Goal: Information Seeking & Learning: Learn about a topic

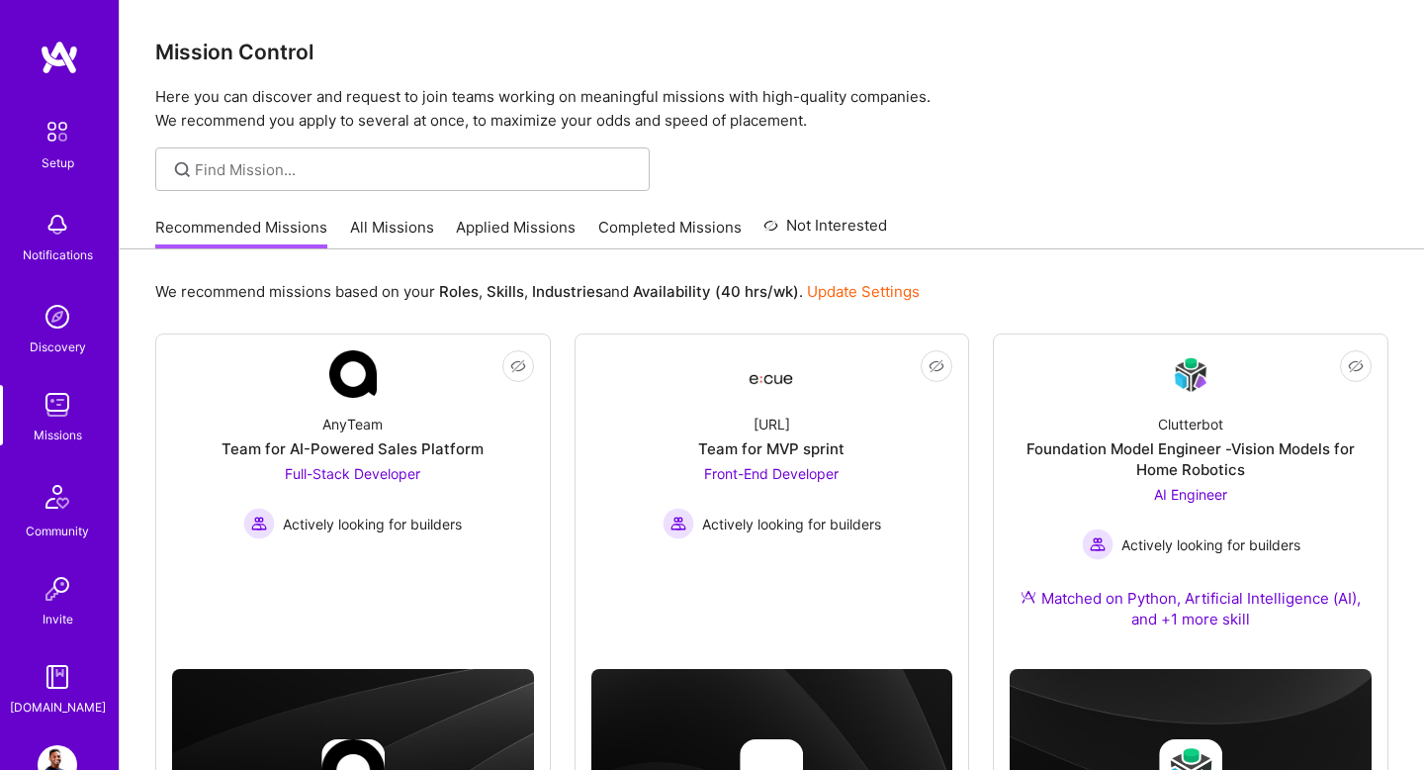
click at [416, 229] on link "All Missions" at bounding box center [392, 233] width 84 height 33
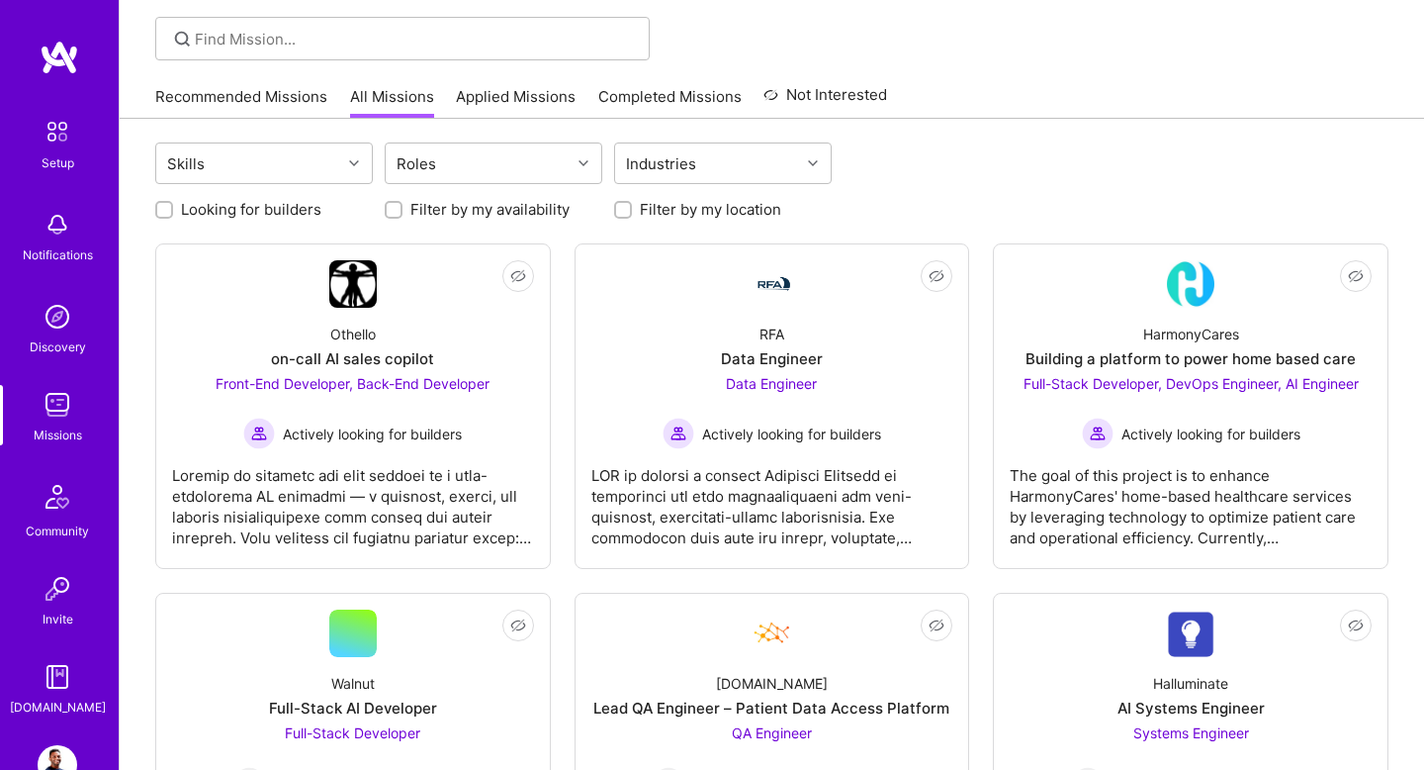
scroll to position [132, 0]
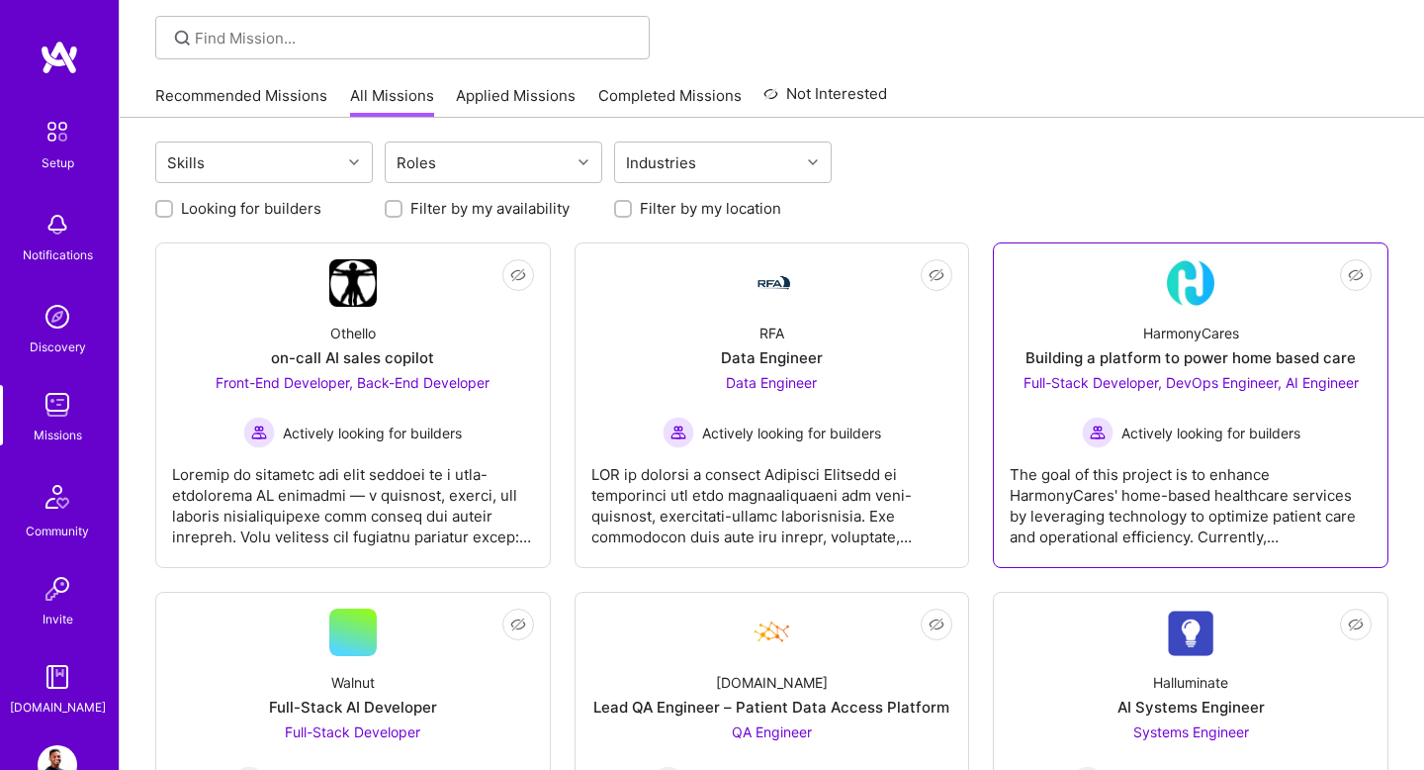
click at [1160, 373] on div "Full-Stack Developer, DevOps Engineer, AI Engineer Actively looking for builders" at bounding box center [1191, 410] width 335 height 76
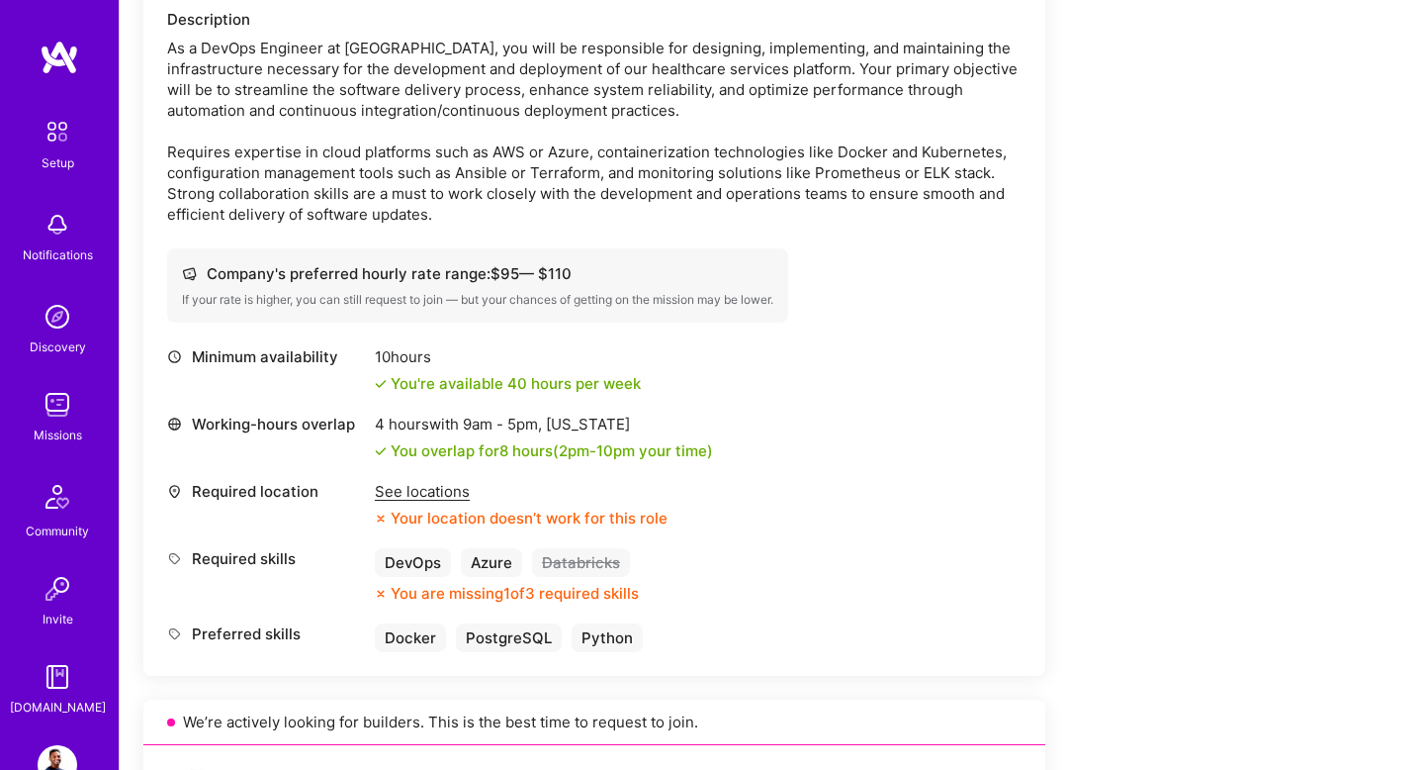
scroll to position [612, 0]
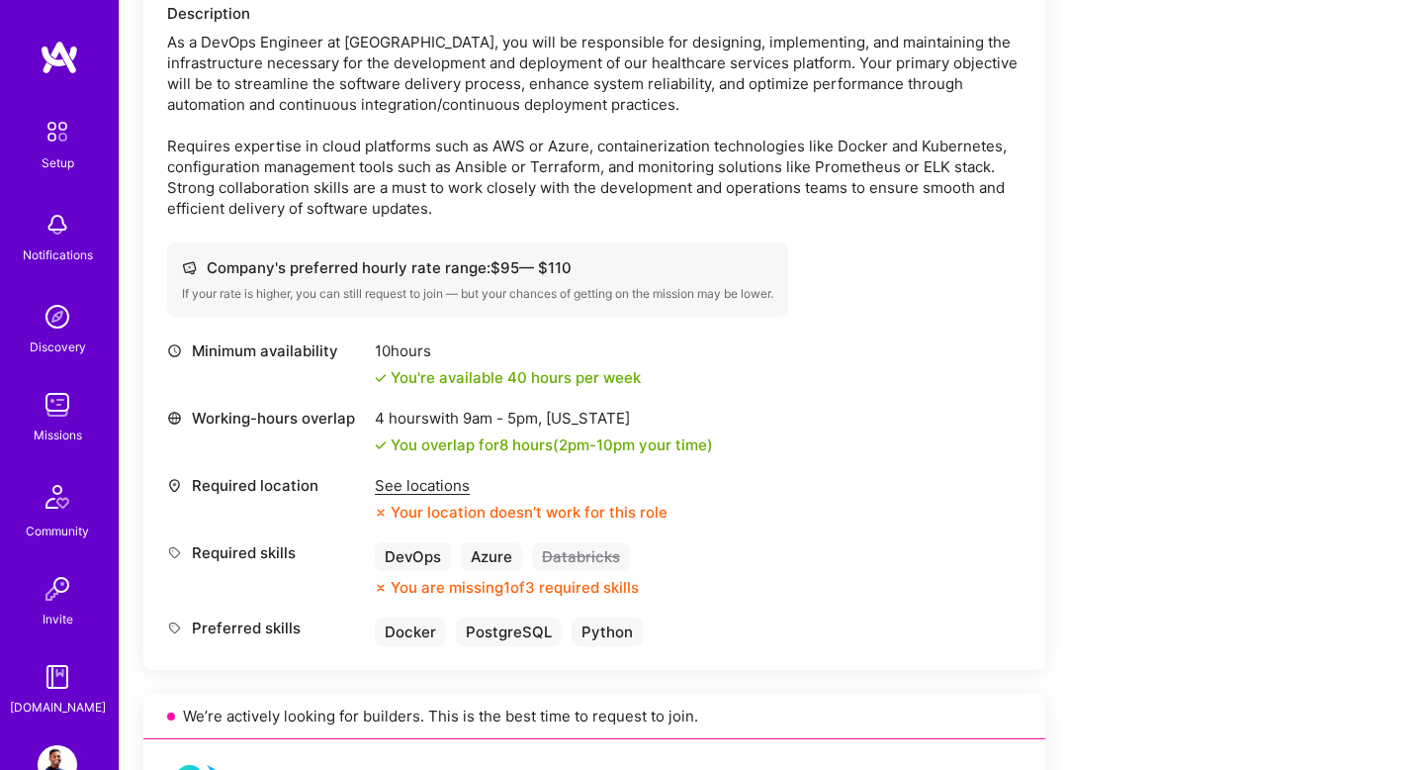
click at [410, 484] on div "See locations" at bounding box center [521, 485] width 293 height 21
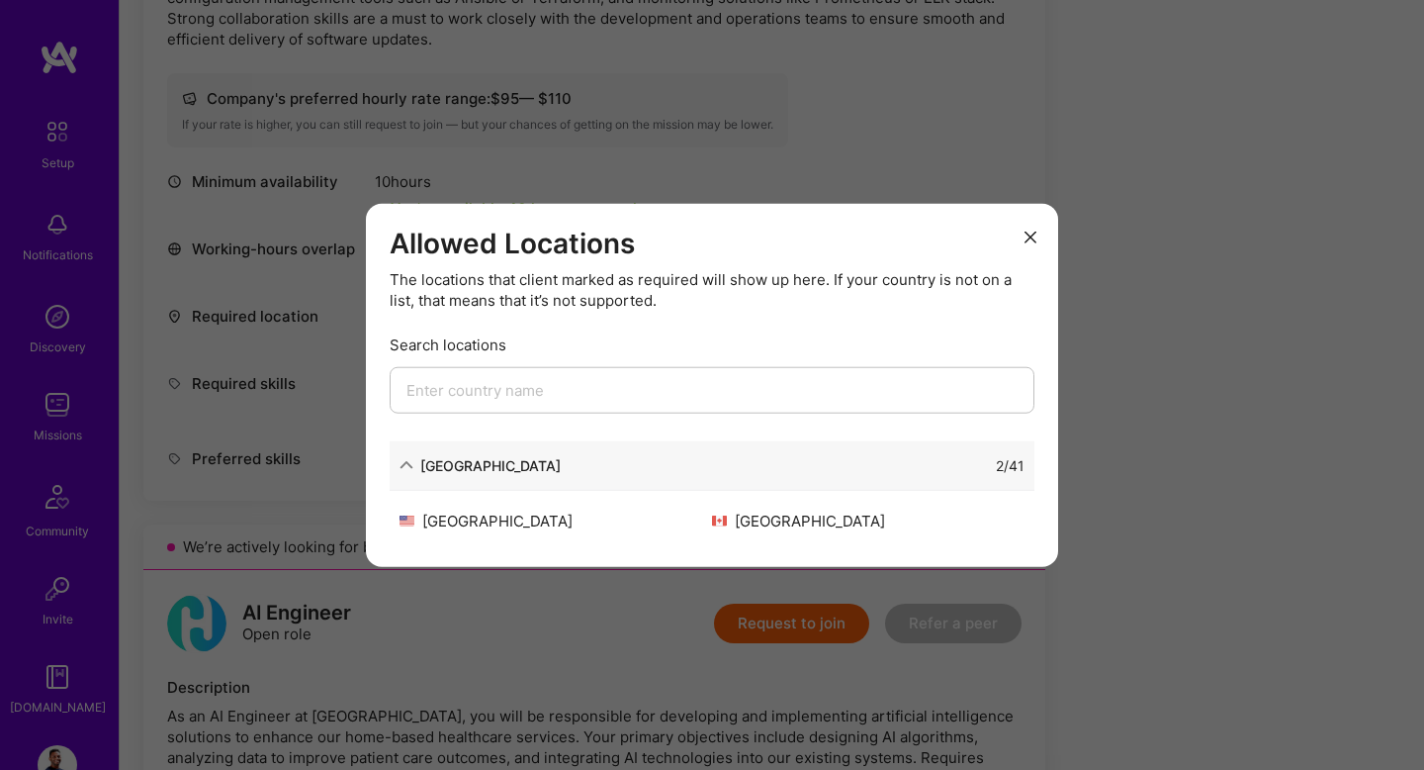
scroll to position [783, 0]
click at [406, 470] on icon "modal" at bounding box center [407, 465] width 14 height 14
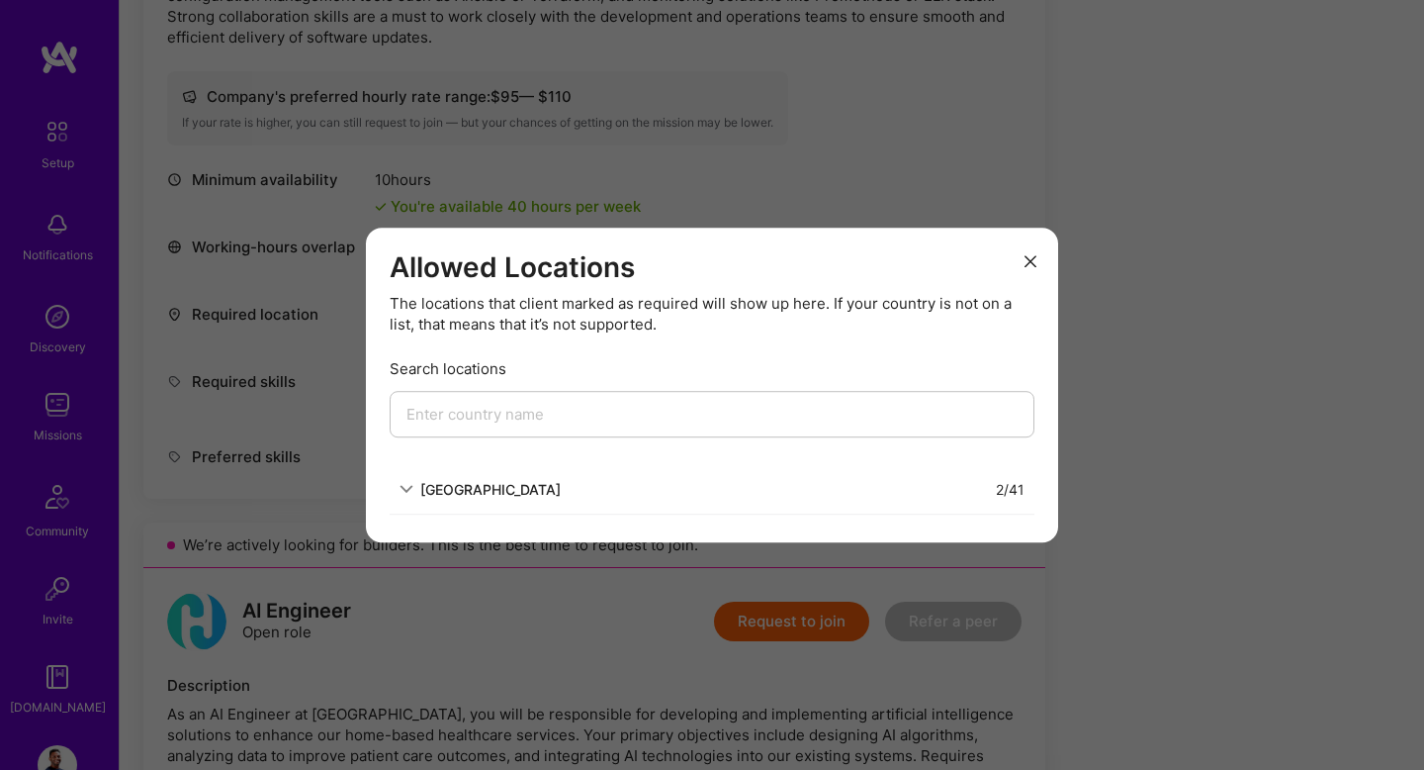
click at [405, 493] on icon "modal" at bounding box center [407, 489] width 14 height 14
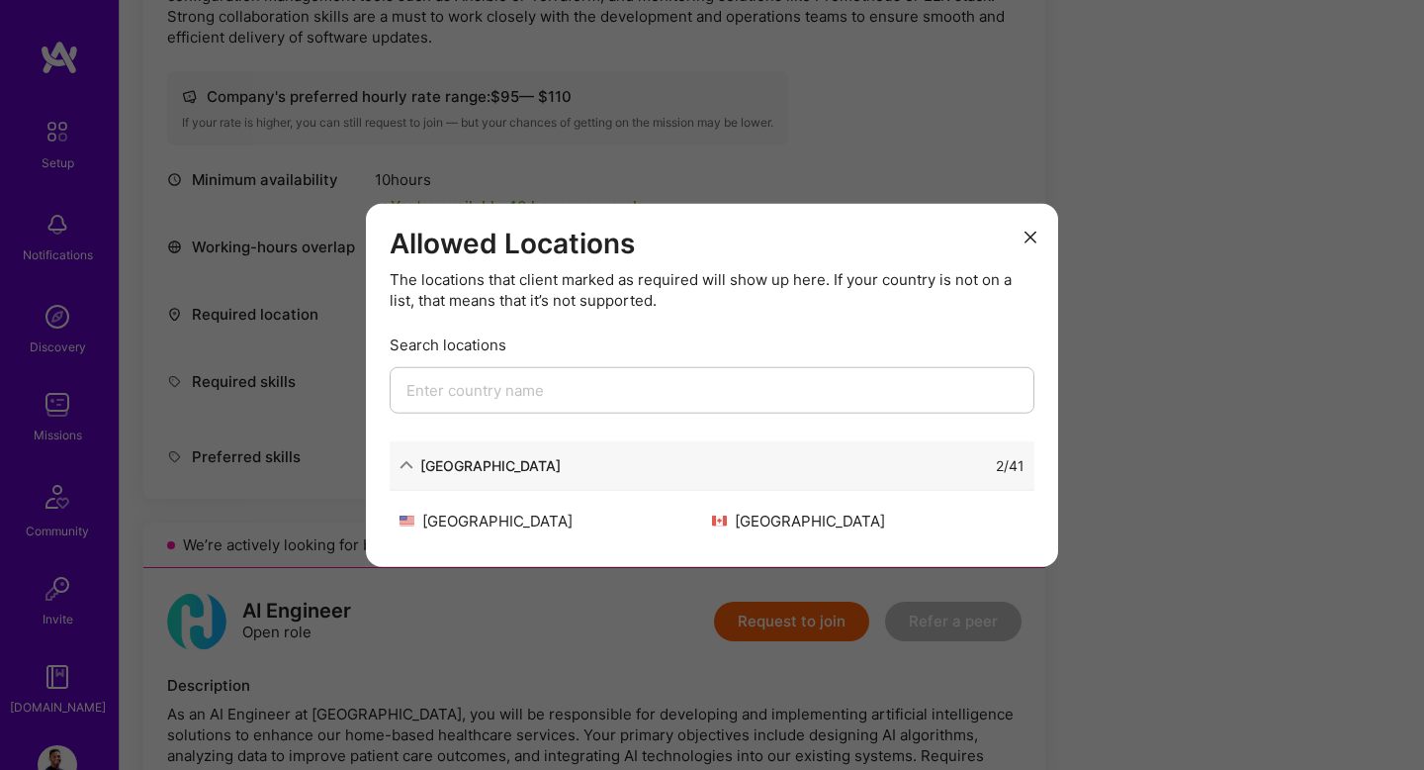
click at [1030, 237] on icon "modal" at bounding box center [1031, 236] width 12 height 12
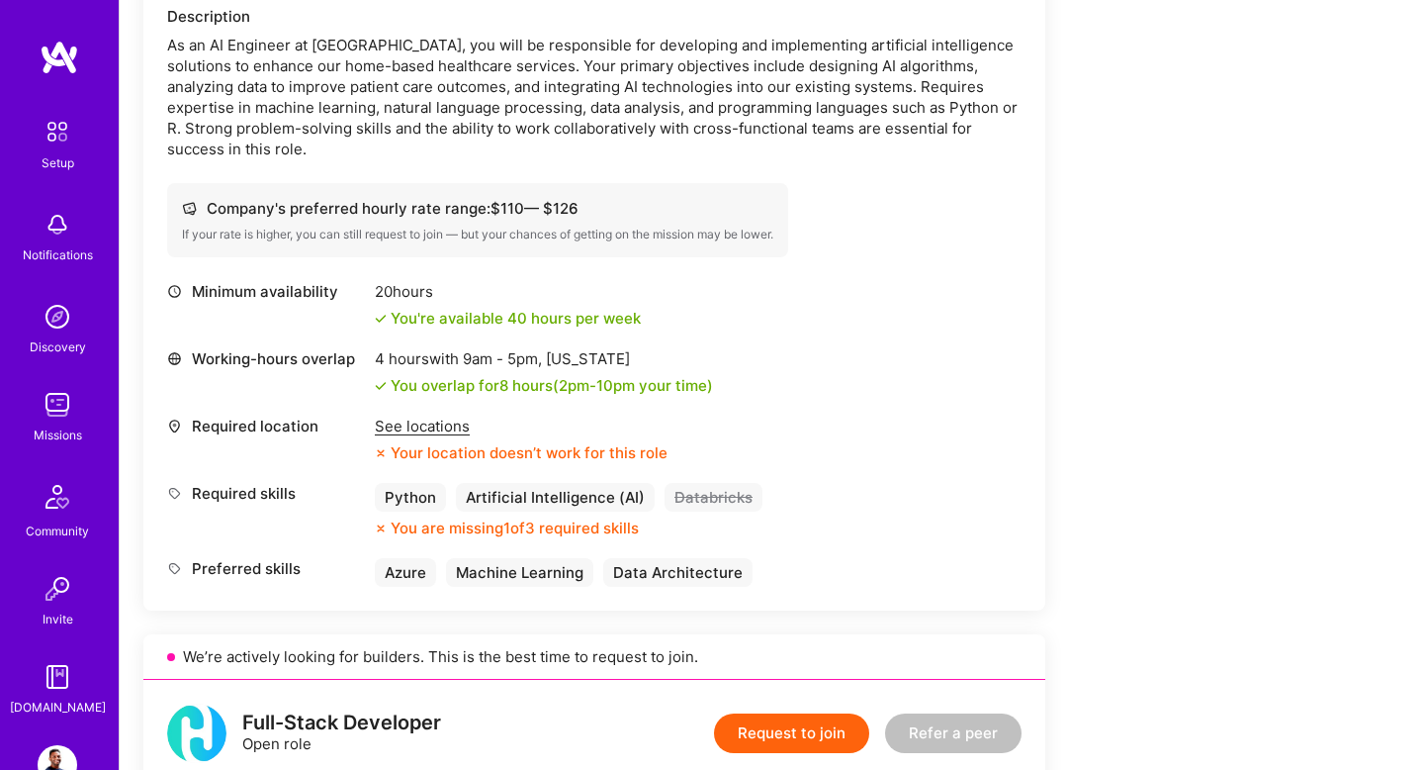
scroll to position [1454, 0]
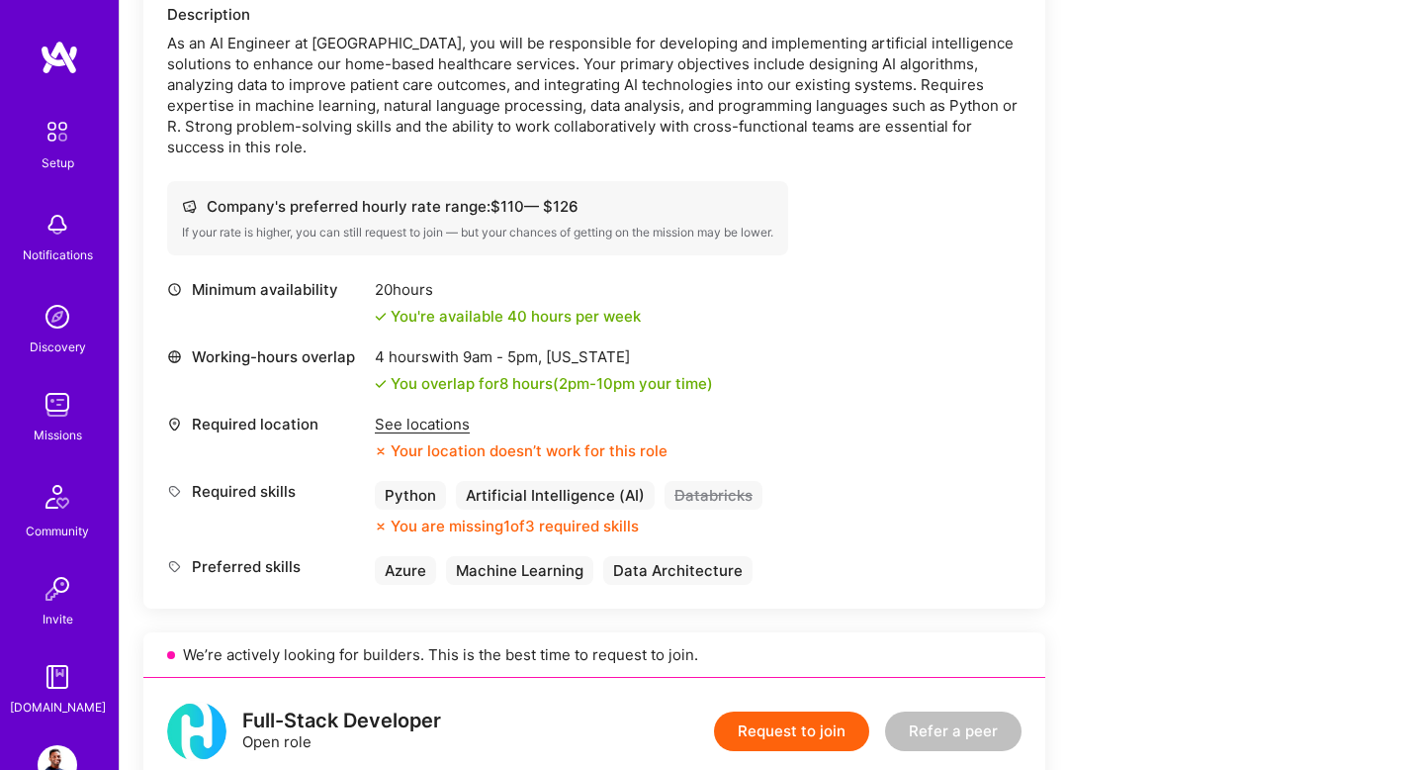
click at [446, 430] on div "See locations" at bounding box center [521, 423] width 293 height 21
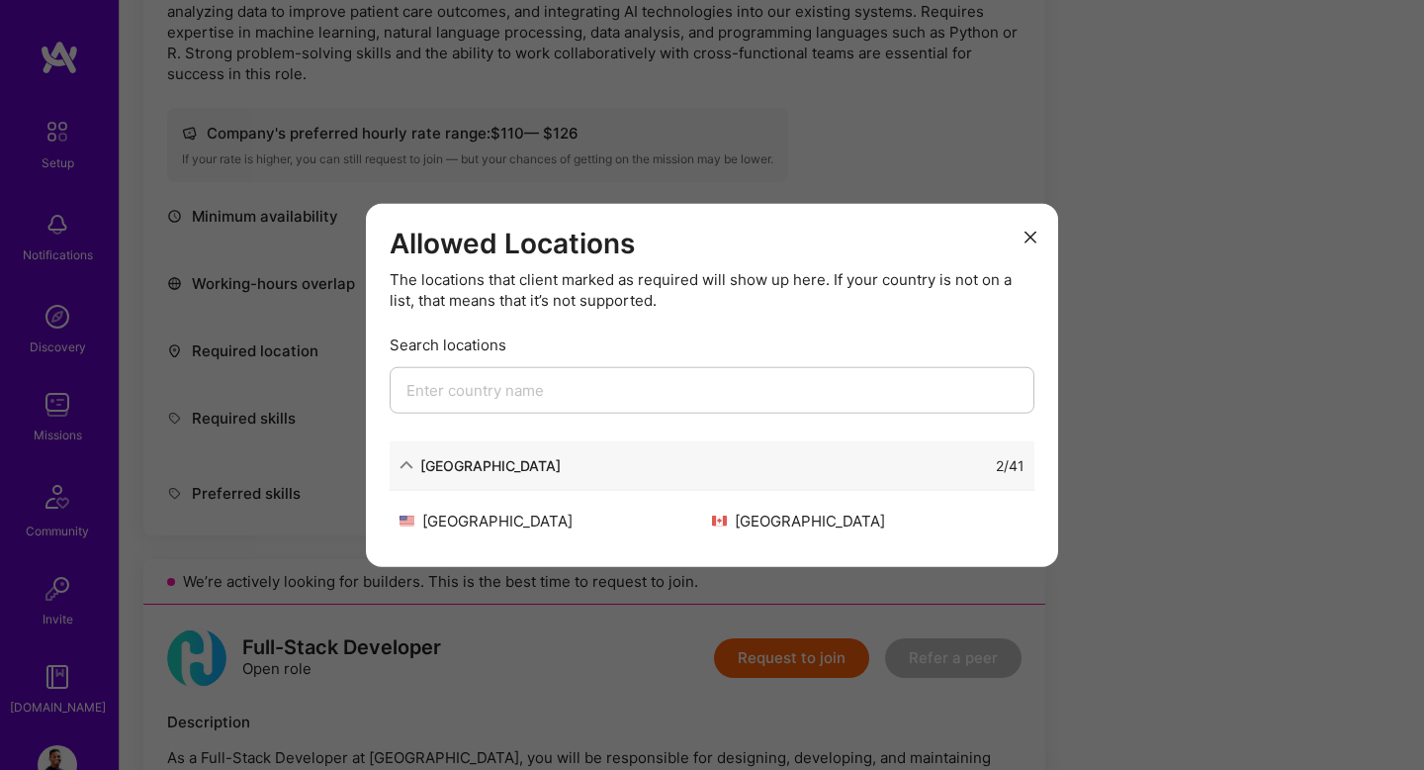
scroll to position [1531, 0]
click at [1030, 233] on icon "modal" at bounding box center [1031, 236] width 12 height 12
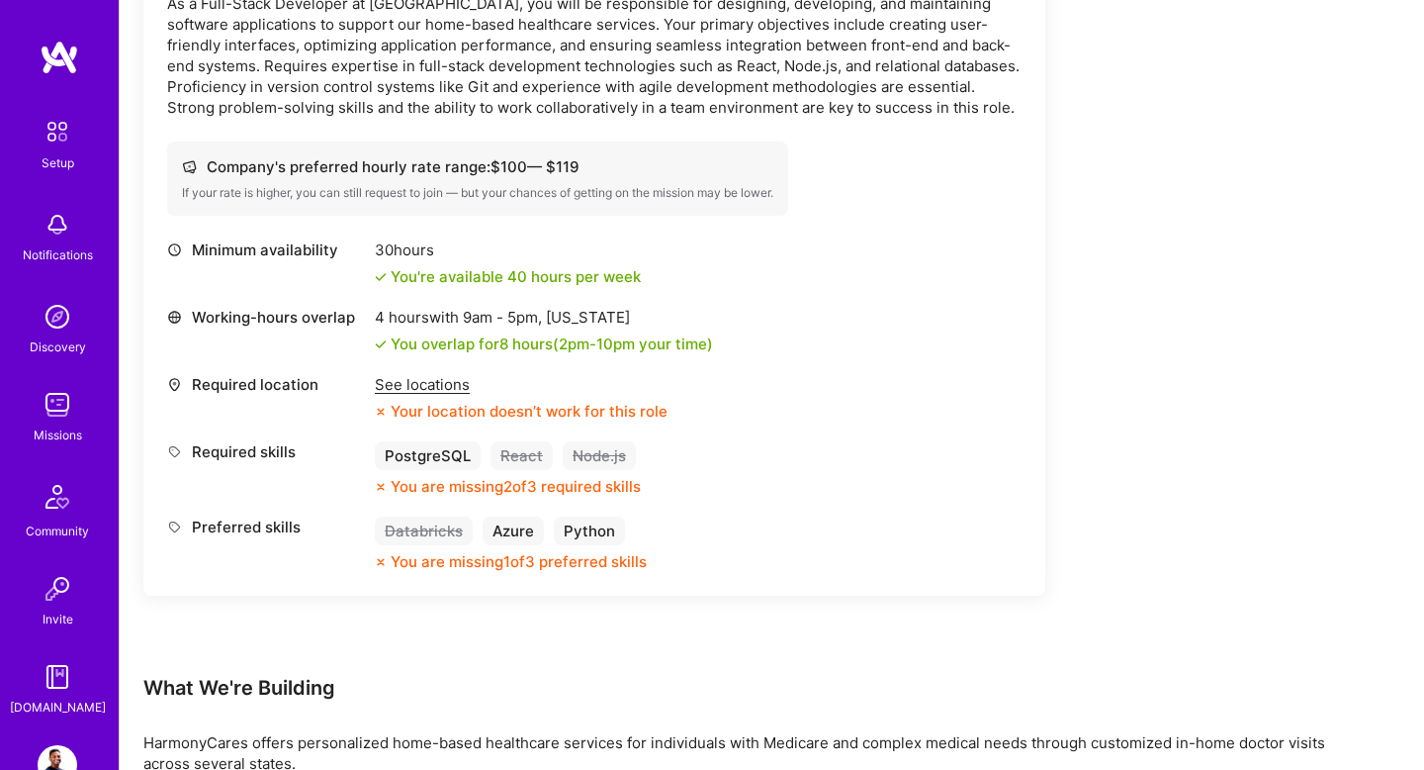
scroll to position [2504, 0]
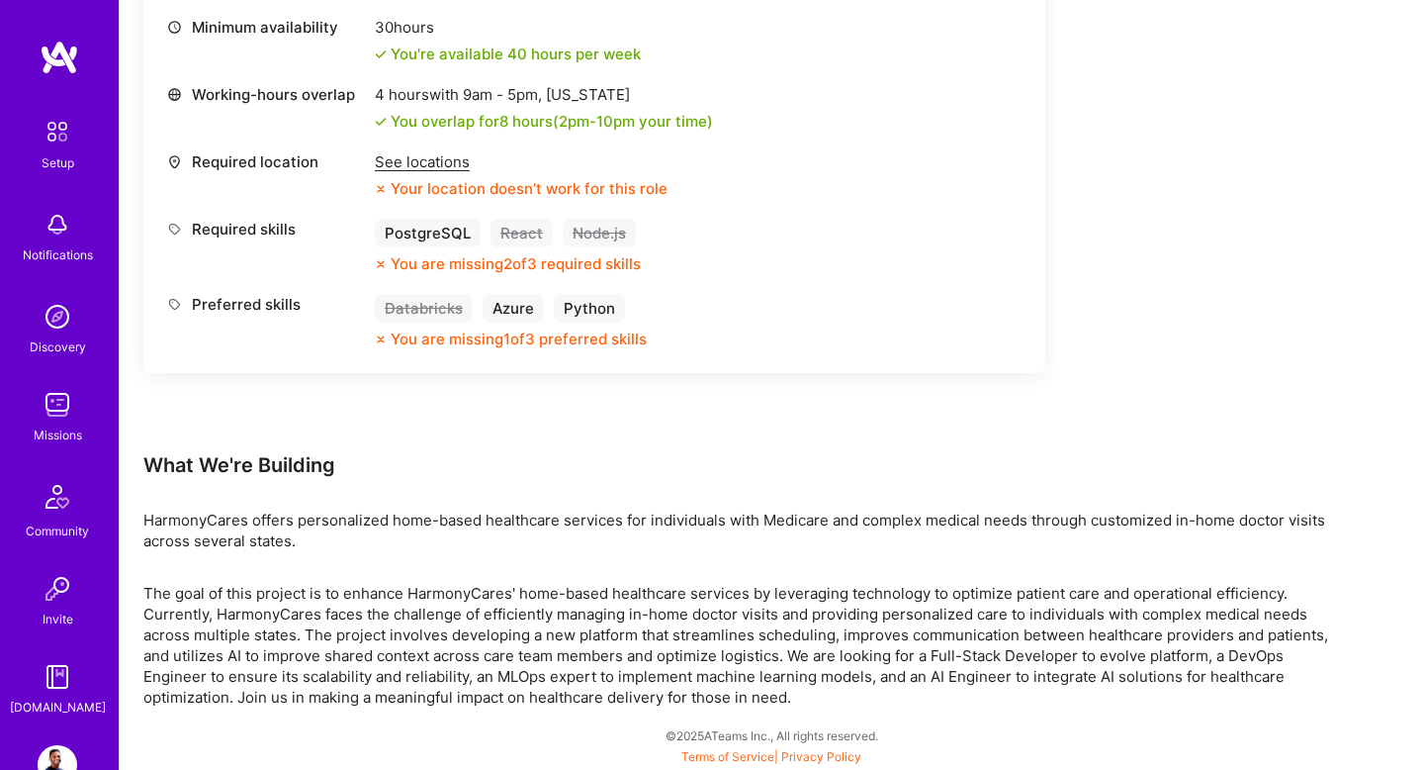
click at [68, 234] on img at bounding box center [58, 225] width 40 height 40
click at [68, 67] on img at bounding box center [60, 58] width 40 height 36
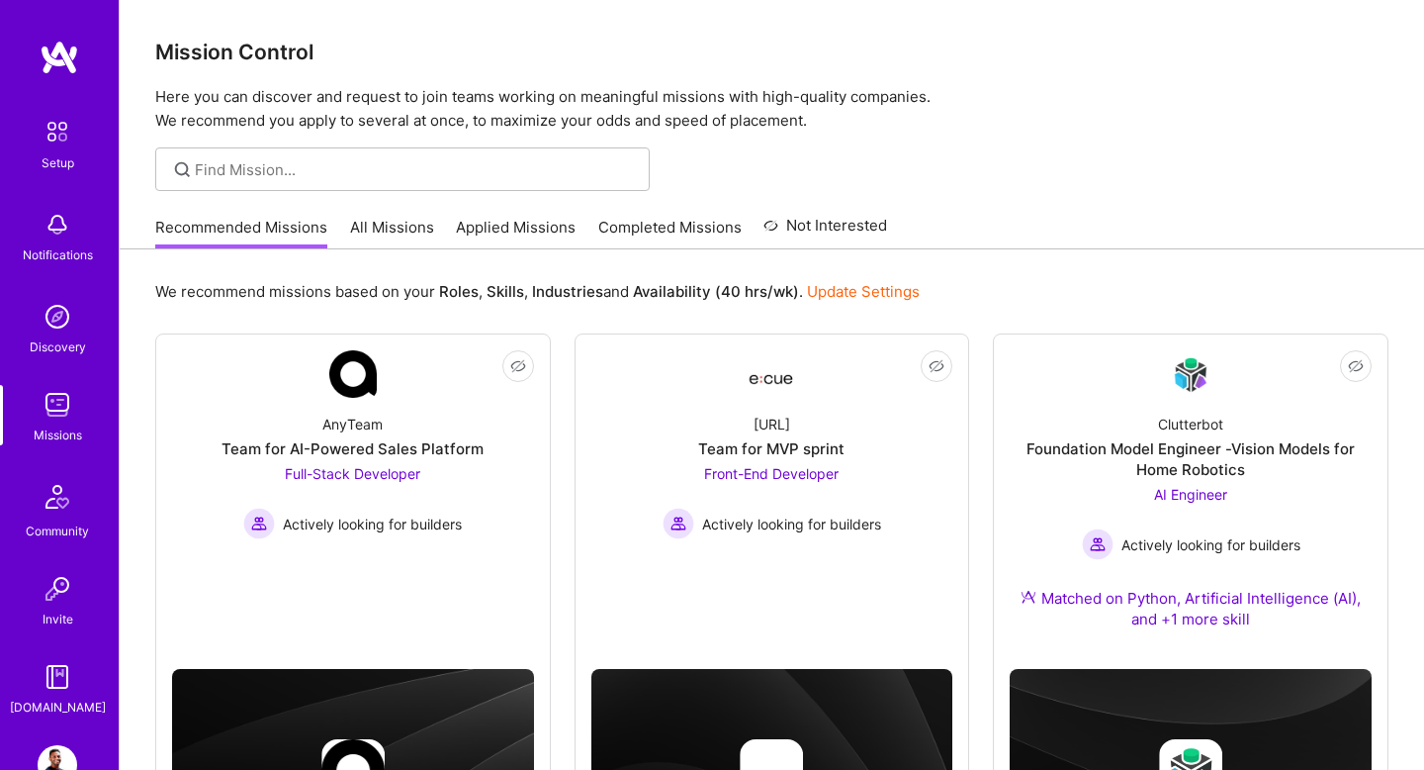
scroll to position [632, 0]
click at [392, 233] on link "All Missions" at bounding box center [392, 233] width 84 height 33
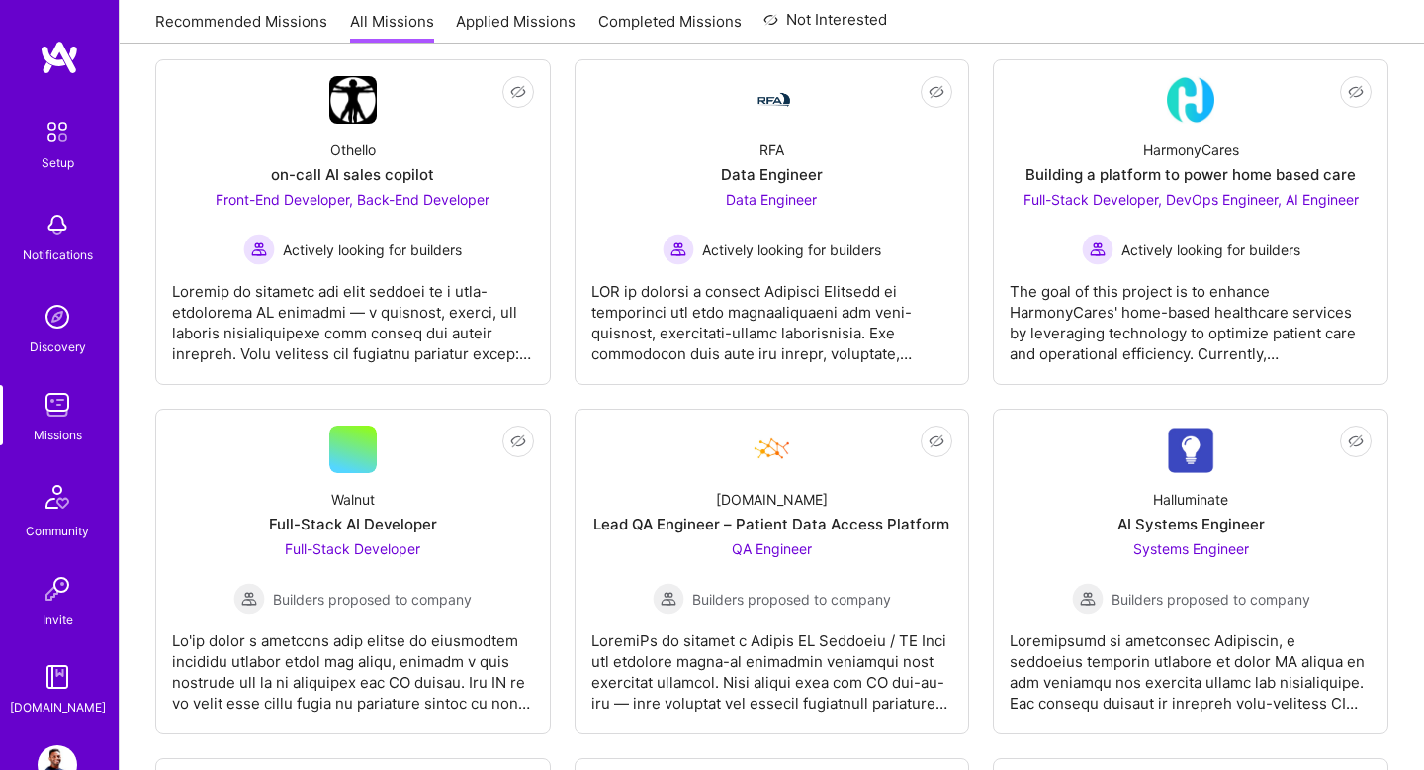
scroll to position [301, 0]
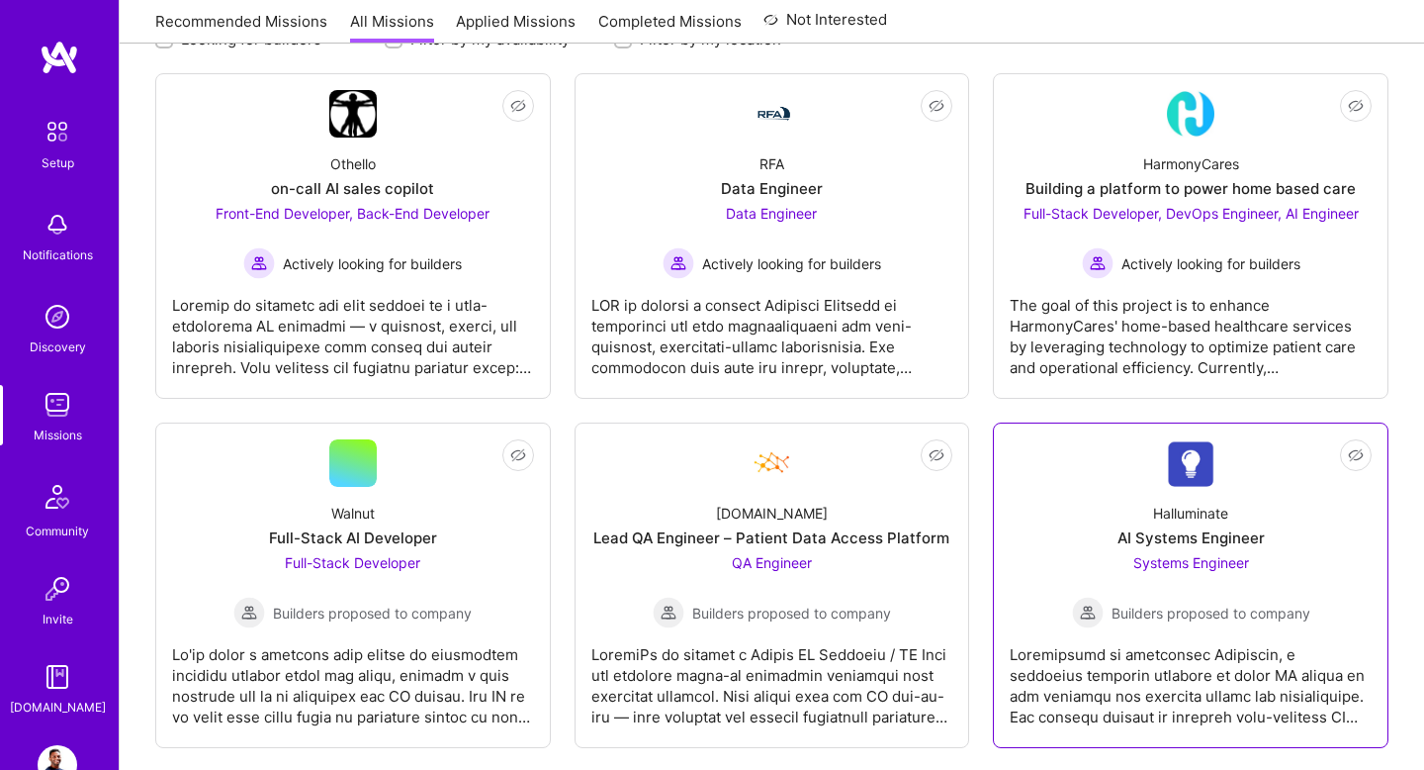
click at [1202, 589] on div "Systems Engineer Builders proposed to company" at bounding box center [1191, 590] width 238 height 76
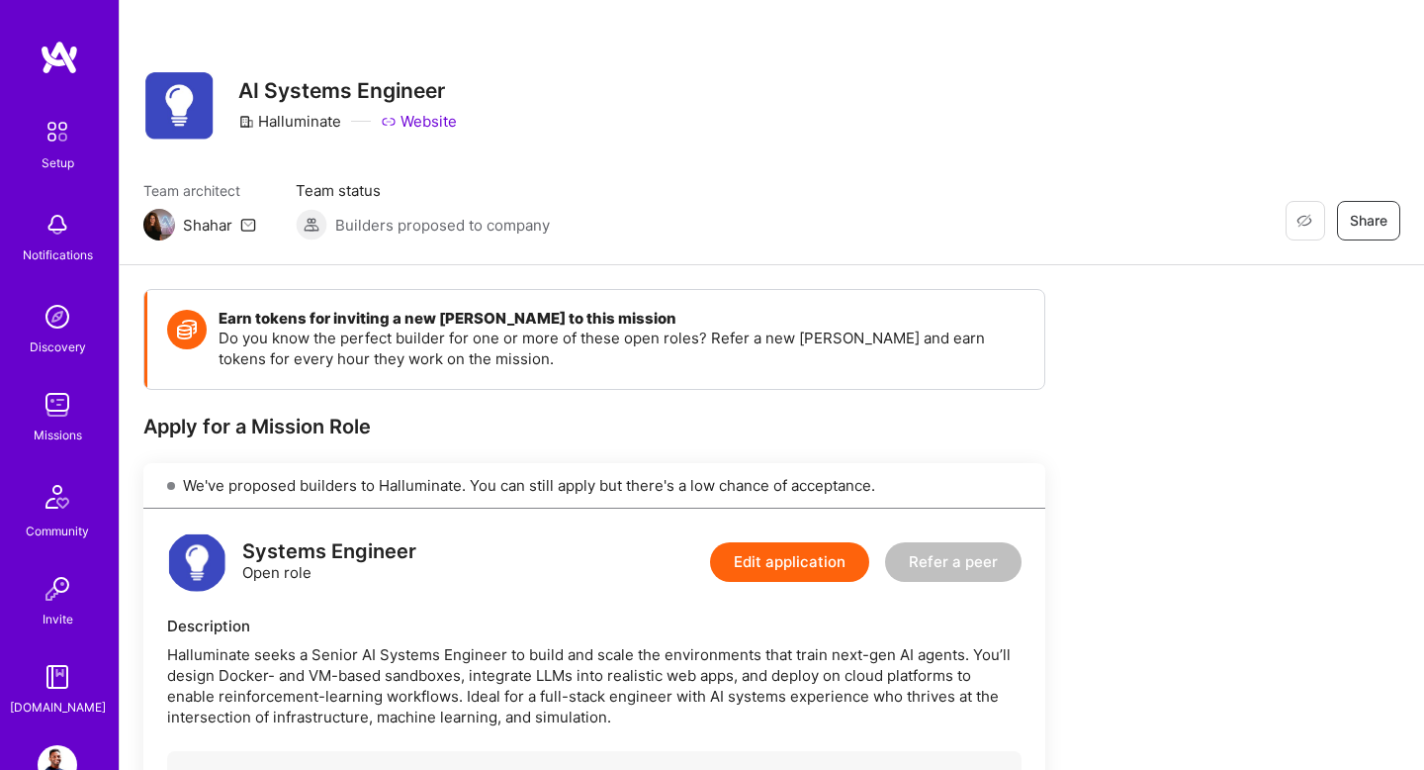
click at [153, 223] on img at bounding box center [159, 225] width 32 height 32
click at [246, 224] on icon at bounding box center [248, 225] width 16 height 16
